Goal: Obtain resource: Download file/media

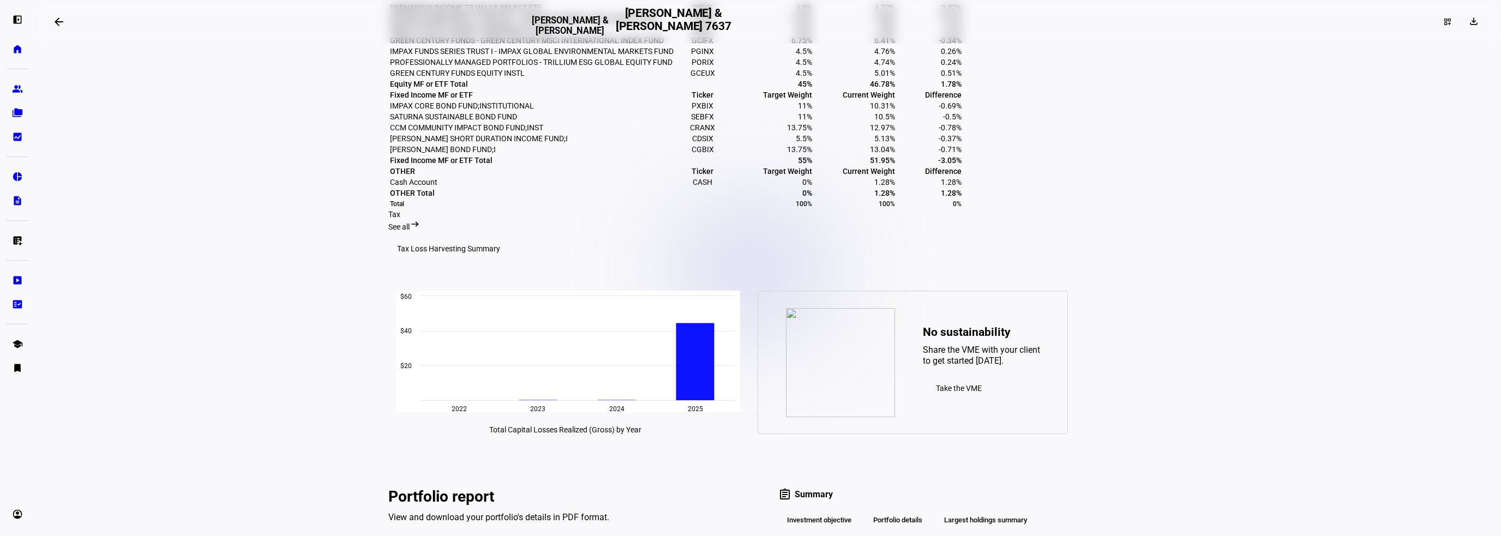
scroll to position [763, 0]
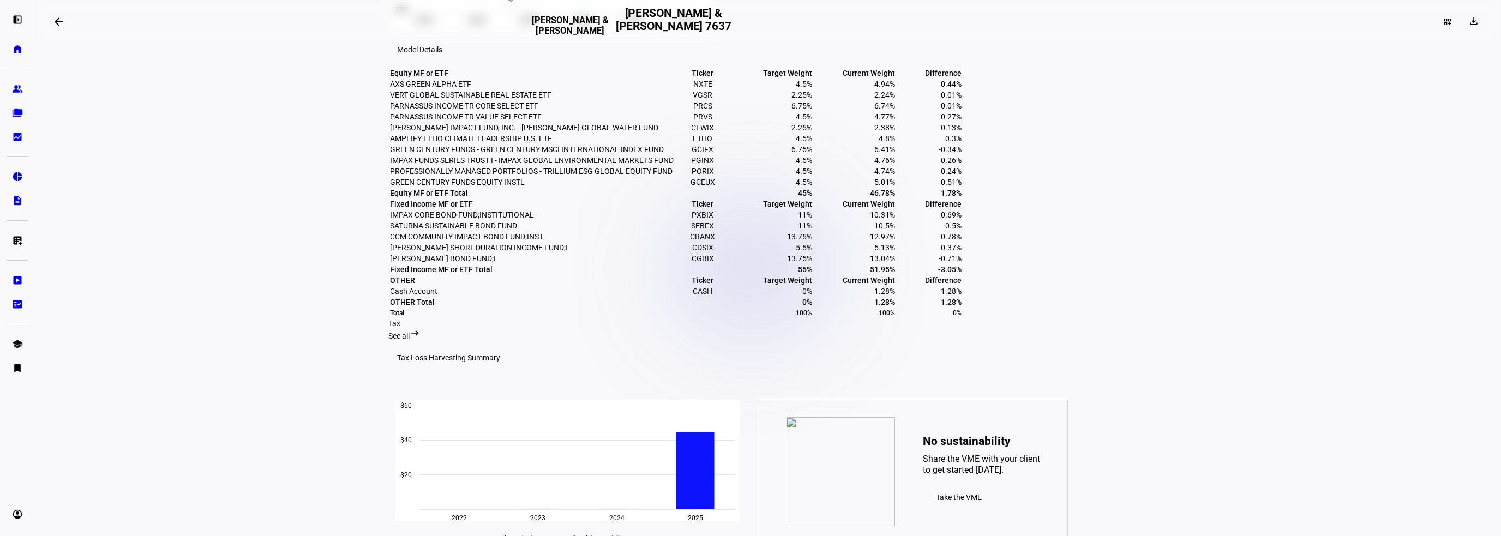
drag, startPoint x: 1139, startPoint y: 362, endPoint x: 393, endPoint y: 98, distance: 791.0
click at [393, 98] on tbody "Equity MF or ETF Ticker Target Weight Current Weight Difference AXS GREEN ALPHA…" at bounding box center [675, 193] width 573 height 250
copy tbody "AXS GREEN ALPHA ETF NXTE 4.5% 4.94% 0.44% VERT GLOBAL SUSTAINABLE REAL ESTATE E…"
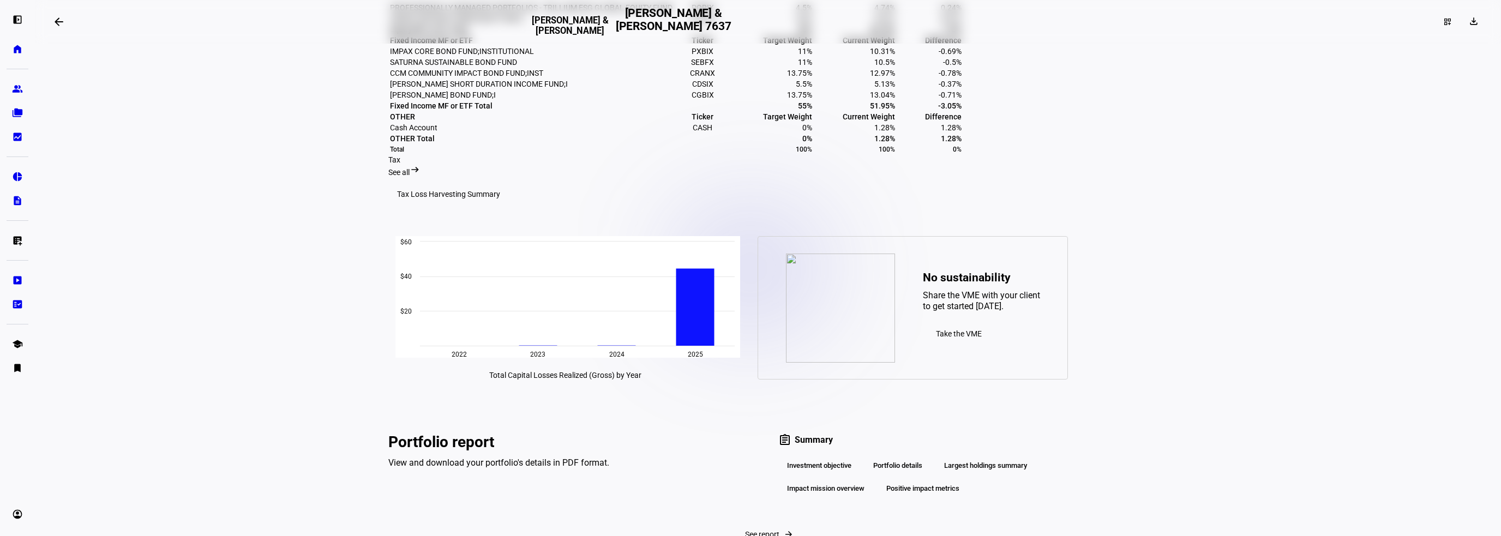
click at [1232, 284] on eth-layout-page-content "arrow_backwards R Graves & J Barnard R Graves & J Barnard 7637 dashboard_custom…" at bounding box center [768, 268] width 1466 height 536
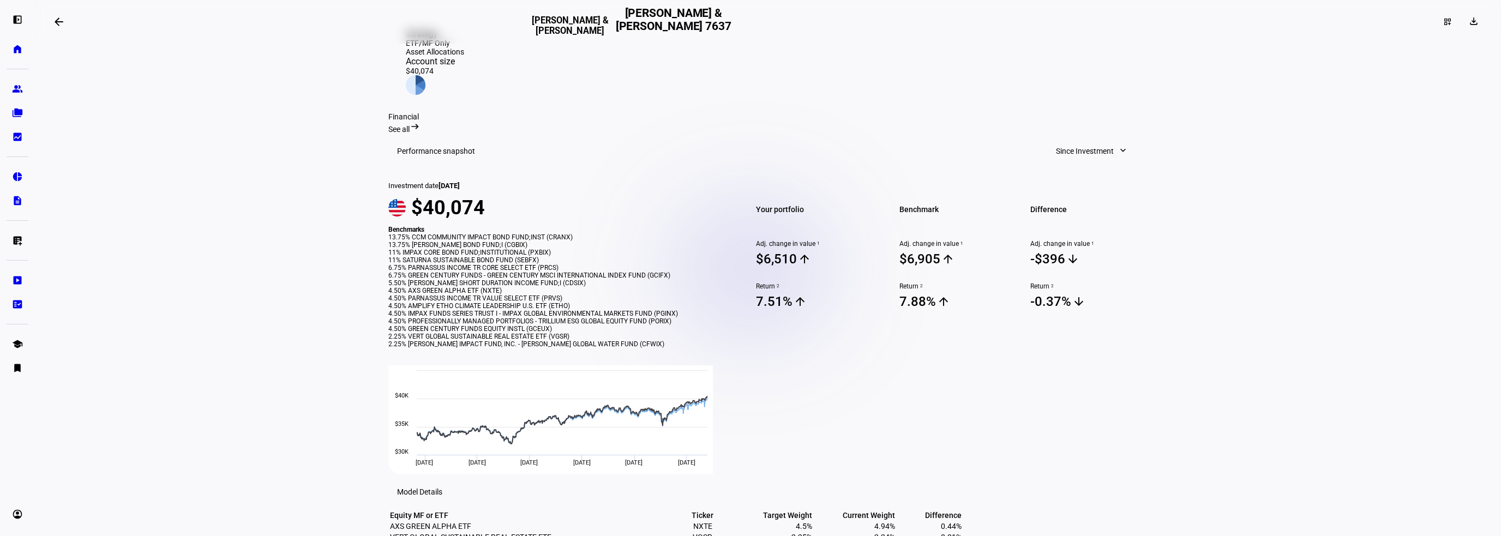
scroll to position [0, 0]
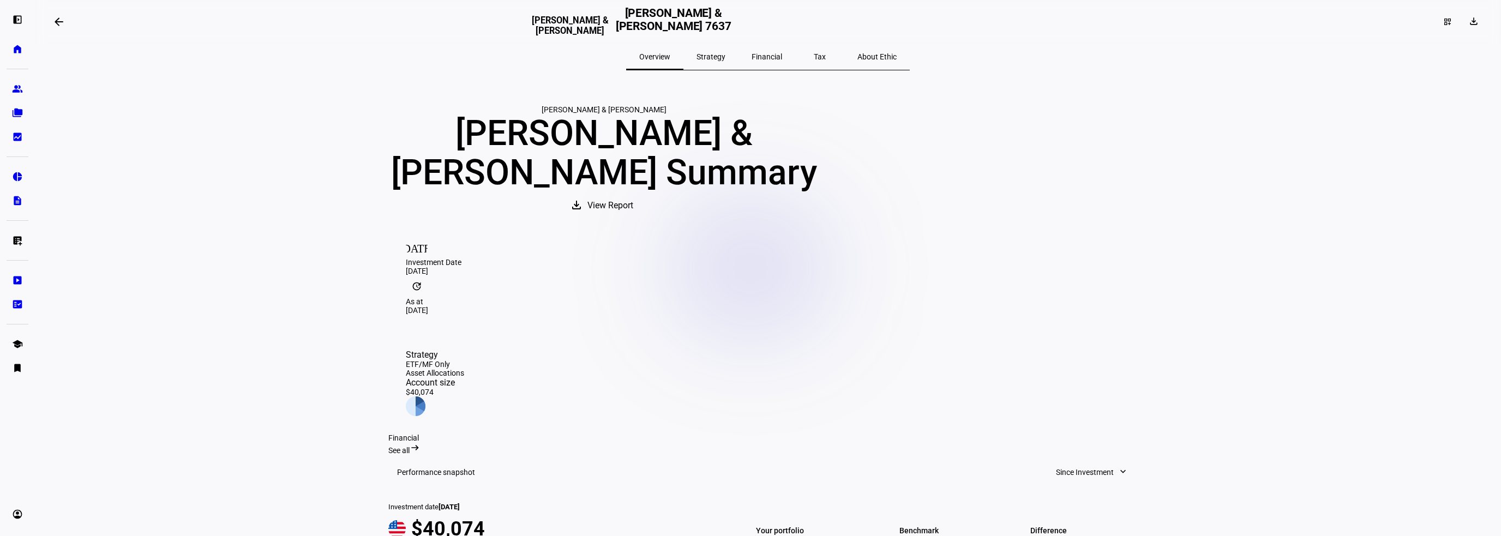
click at [718, 63] on span "Strategy" at bounding box center [710, 57] width 29 height 26
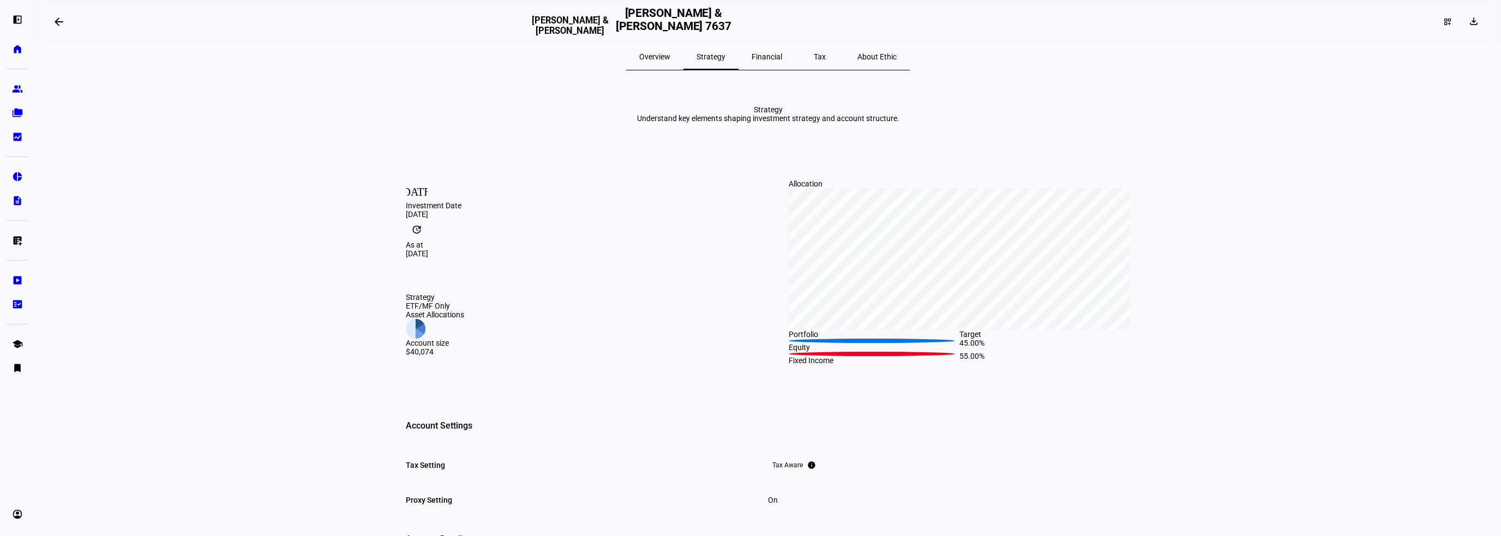
click at [780, 65] on span "Financial" at bounding box center [766, 57] width 31 height 26
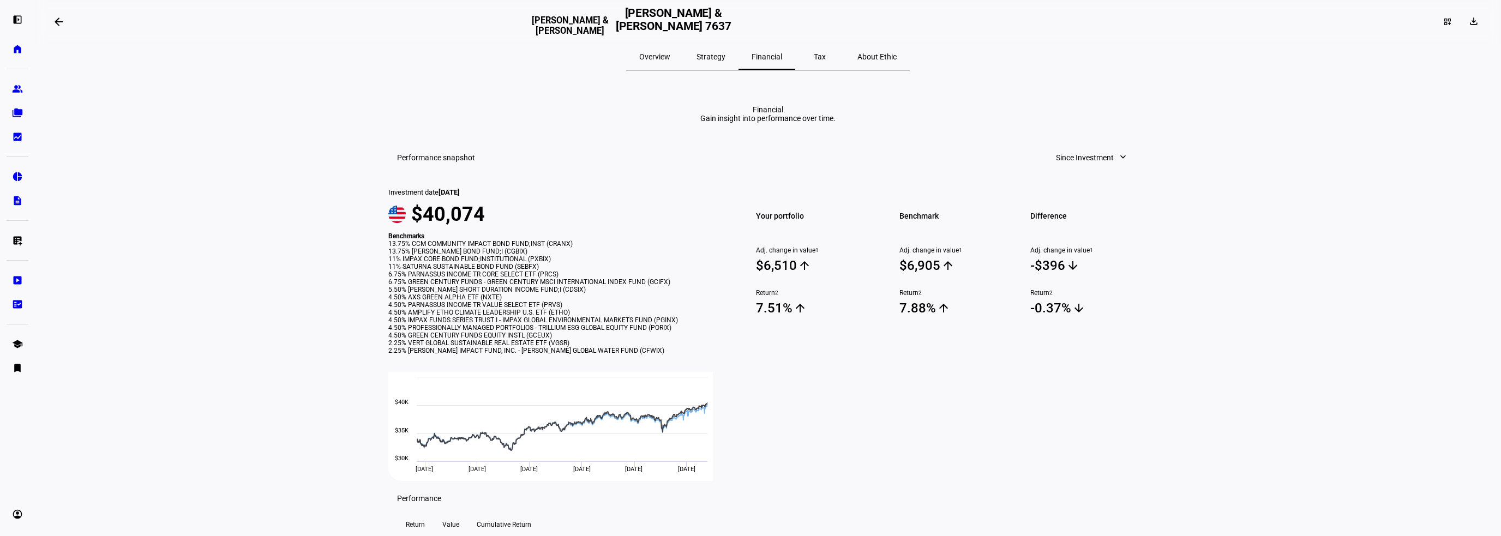
click at [818, 50] on div "Tax" at bounding box center [819, 57] width 49 height 26
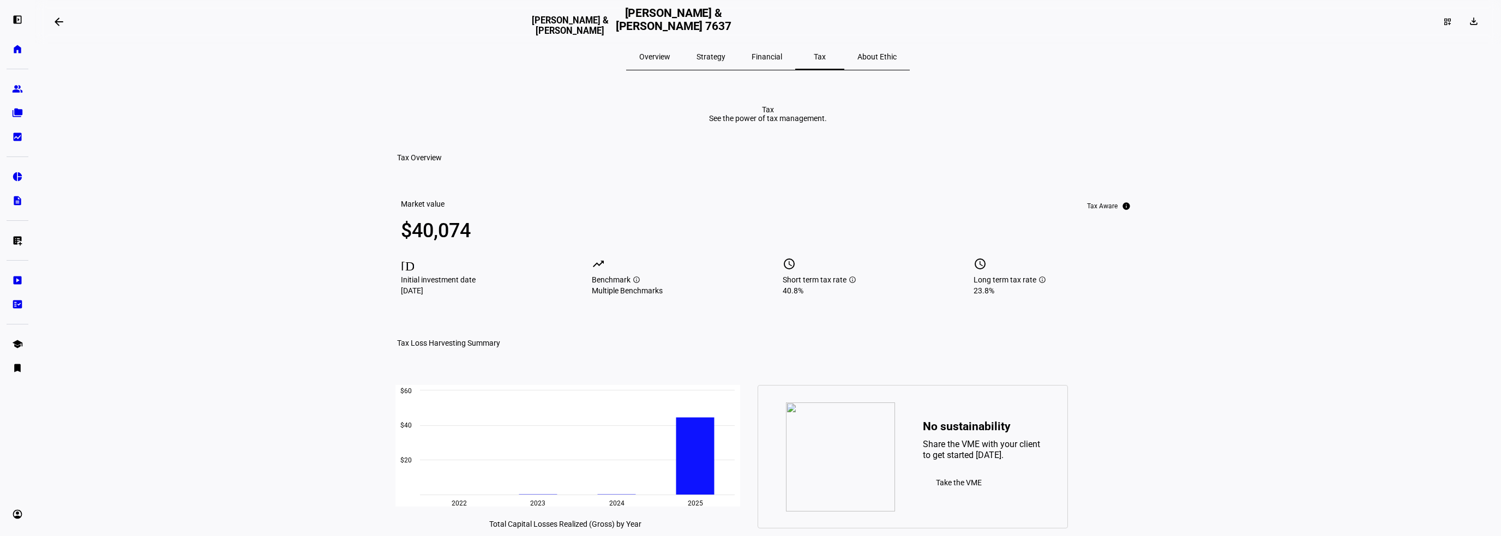
click at [668, 56] on span "Overview" at bounding box center [654, 57] width 31 height 8
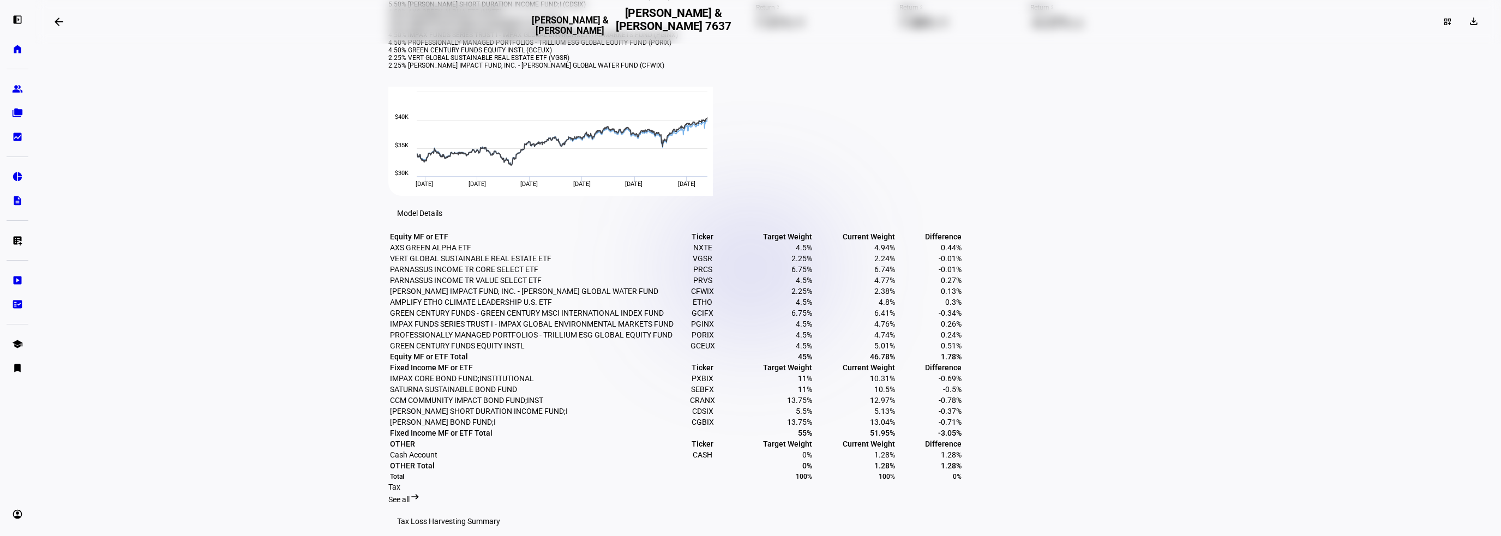
scroll to position [654, 0]
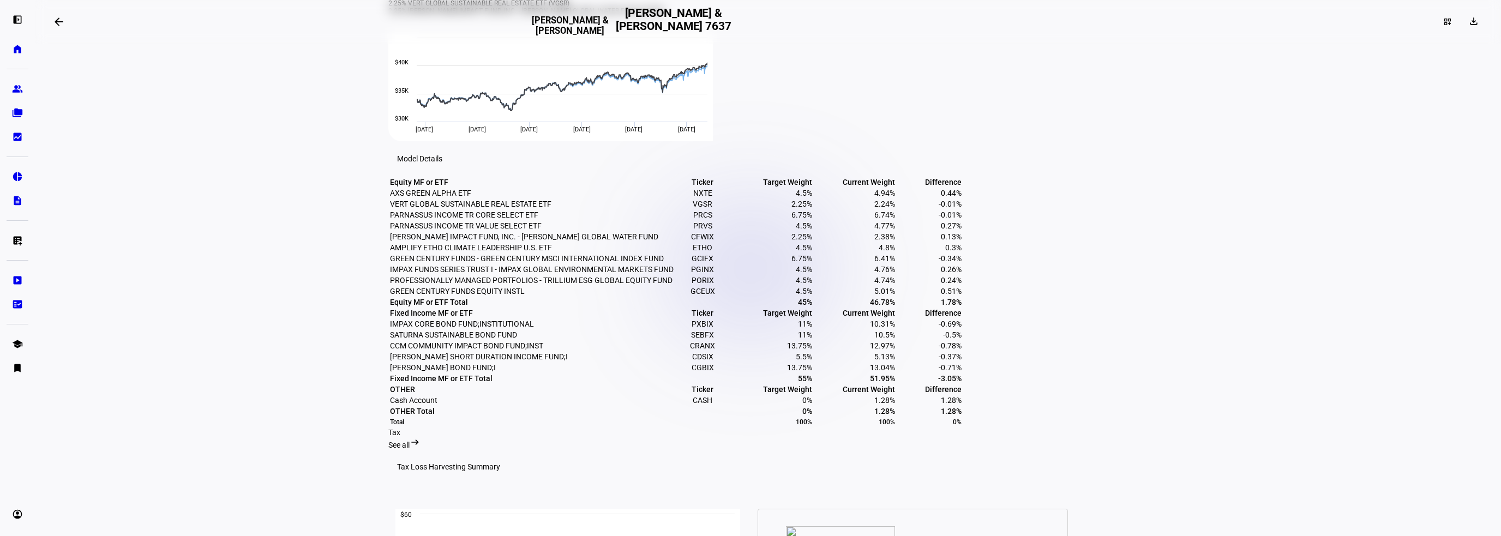
click at [1273, 262] on eth-layout-page-content "arrow_backwards R Graves & J Barnard R Graves & J Barnard 7637 dashboard_custom…" at bounding box center [768, 268] width 1466 height 536
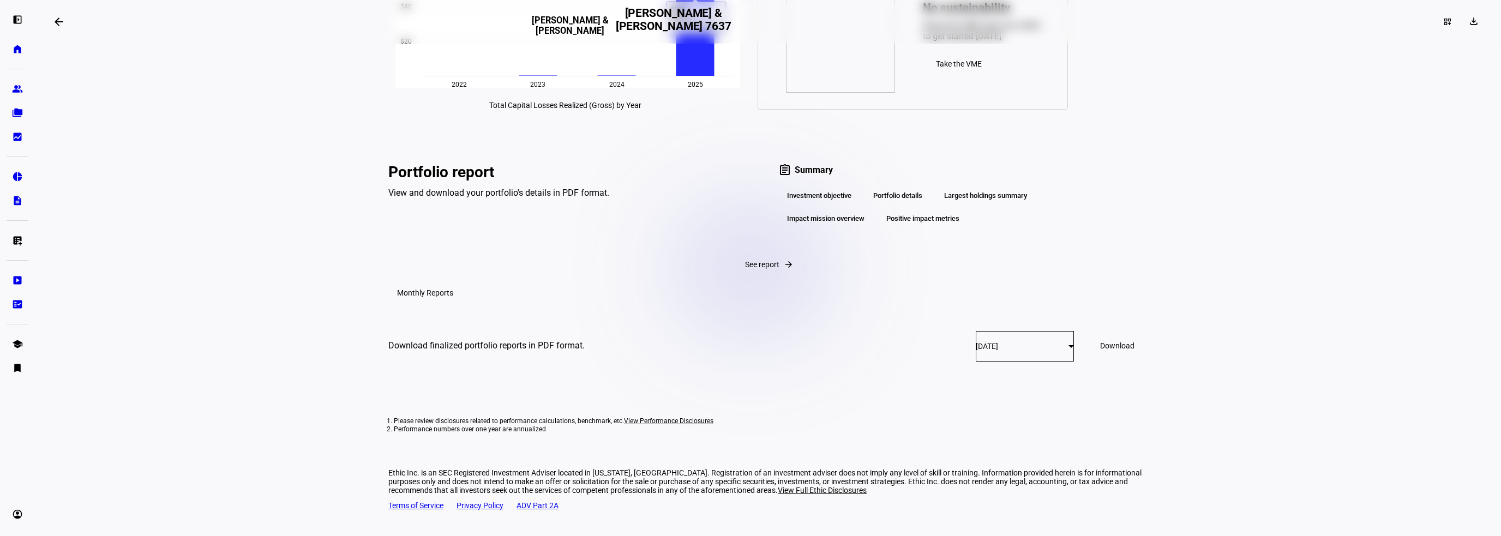
scroll to position [1630, 0]
click at [1101, 350] on span "Download" at bounding box center [1117, 345] width 34 height 9
click at [1290, 266] on eth-layout-page-content "arrow_backwards R Graves & J Barnard R Graves & J Barnard 7637 dashboard_custom…" at bounding box center [768, 268] width 1466 height 536
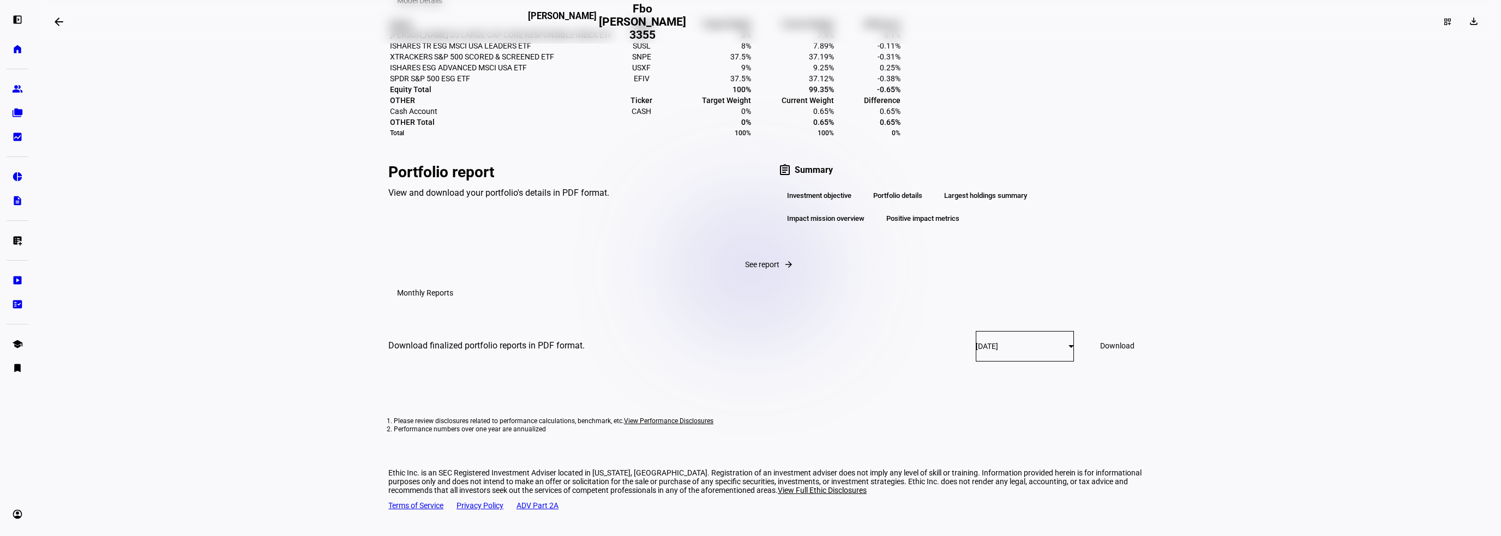
scroll to position [545, 0]
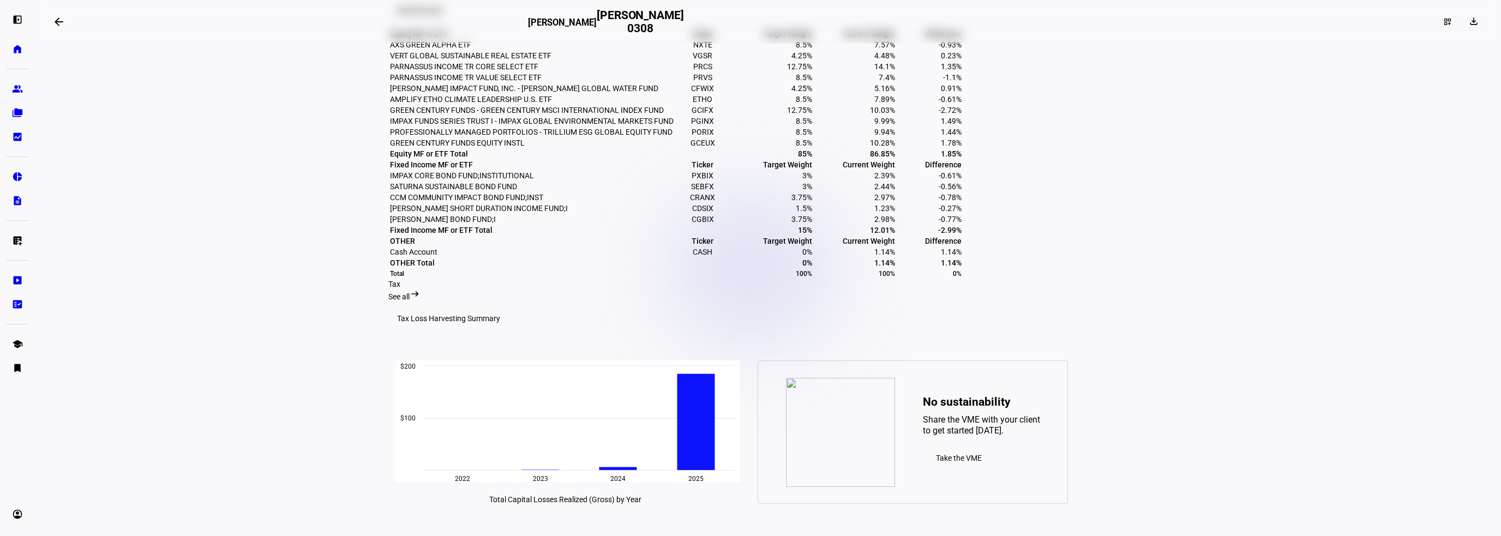
scroll to position [982, 0]
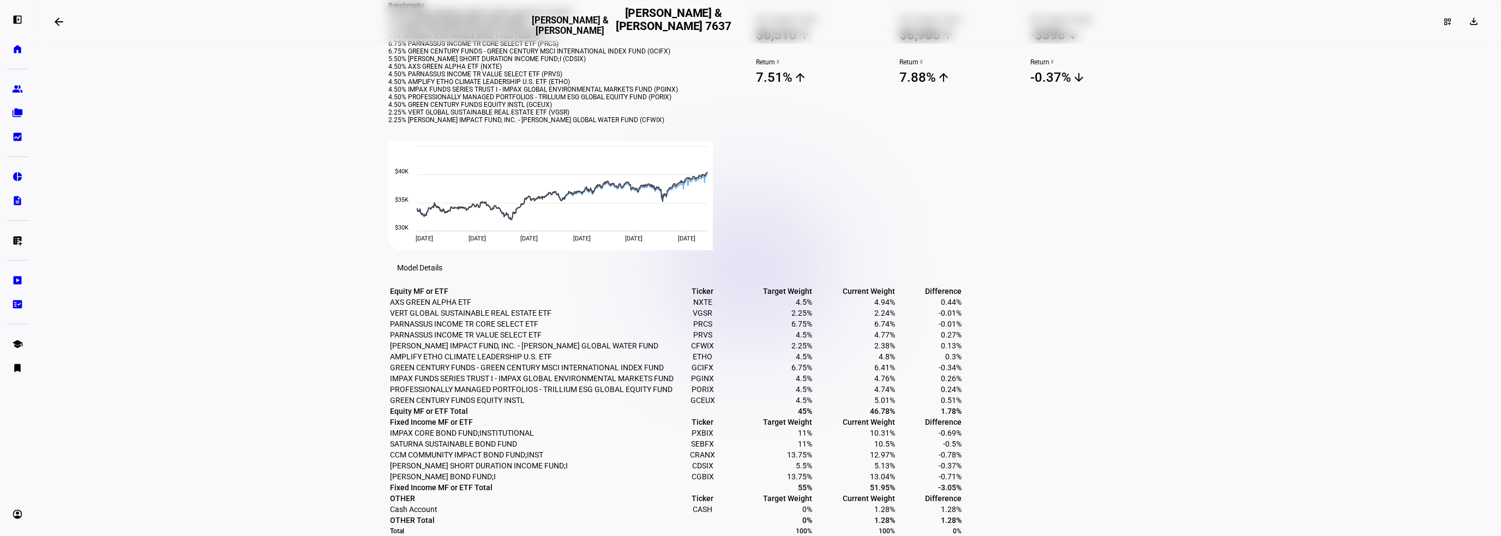
scroll to position [600, 0]
